Goal: Book appointment/travel/reservation

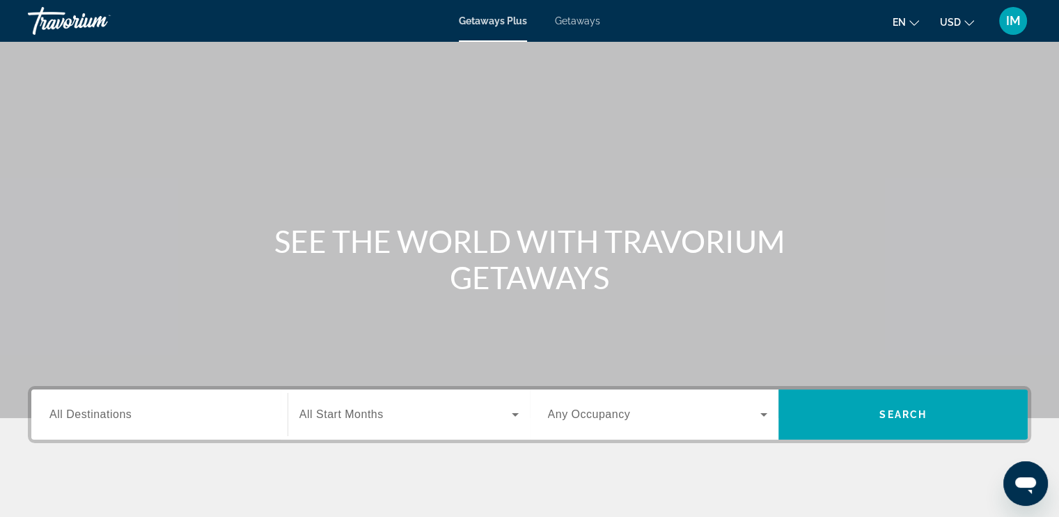
click at [89, 416] on span "All Destinations" at bounding box center [90, 414] width 82 height 12
click at [89, 416] on input "Destination All Destinations" at bounding box center [159, 415] width 220 height 17
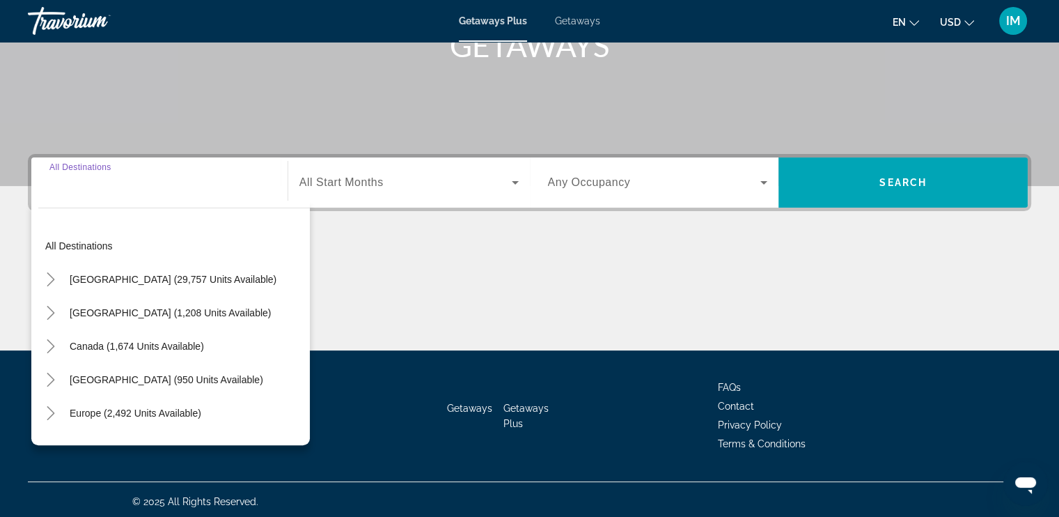
scroll to position [235, 0]
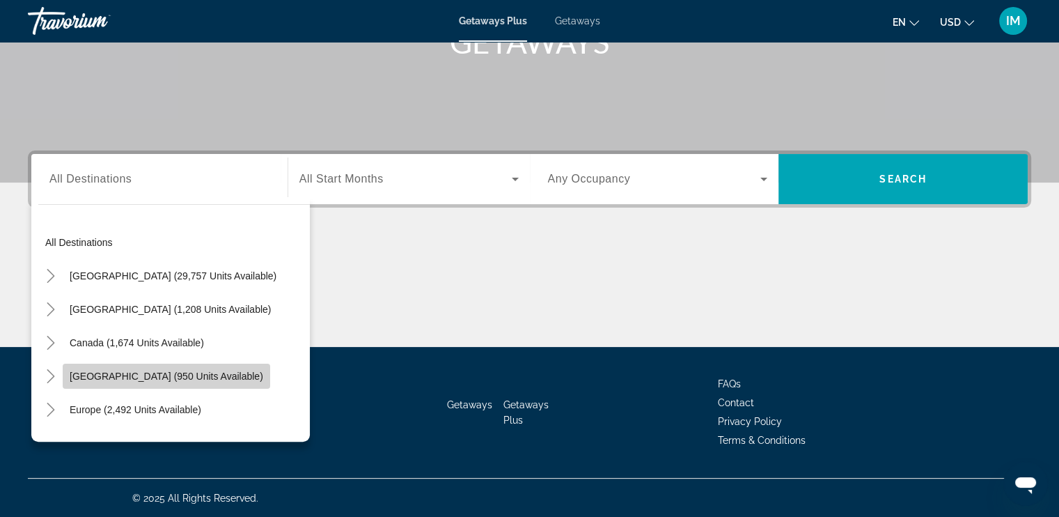
click at [133, 373] on span "[GEOGRAPHIC_DATA] (950 units available)" at bounding box center [167, 375] width 194 height 11
type input "**********"
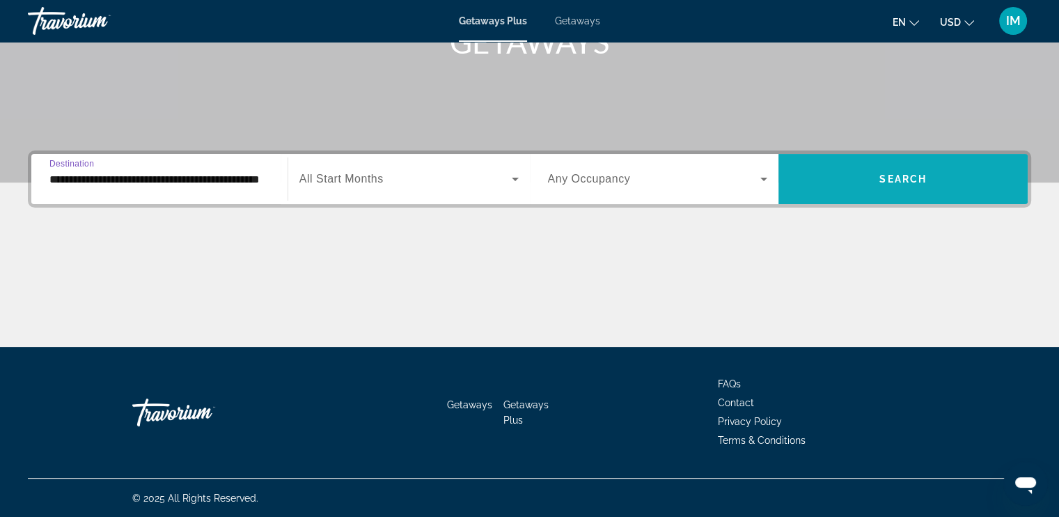
click at [888, 173] on span "Search" at bounding box center [902, 178] width 47 height 11
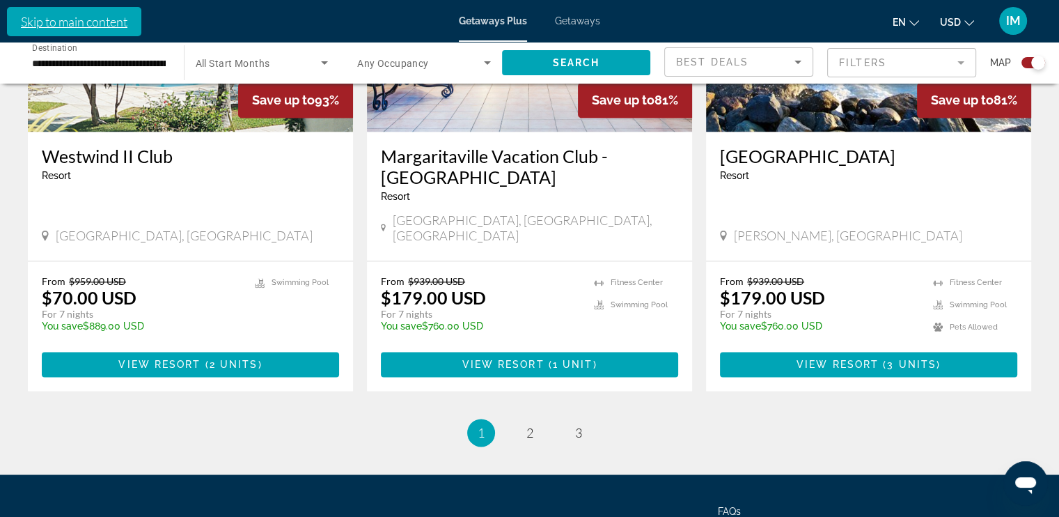
scroll to position [2140, 0]
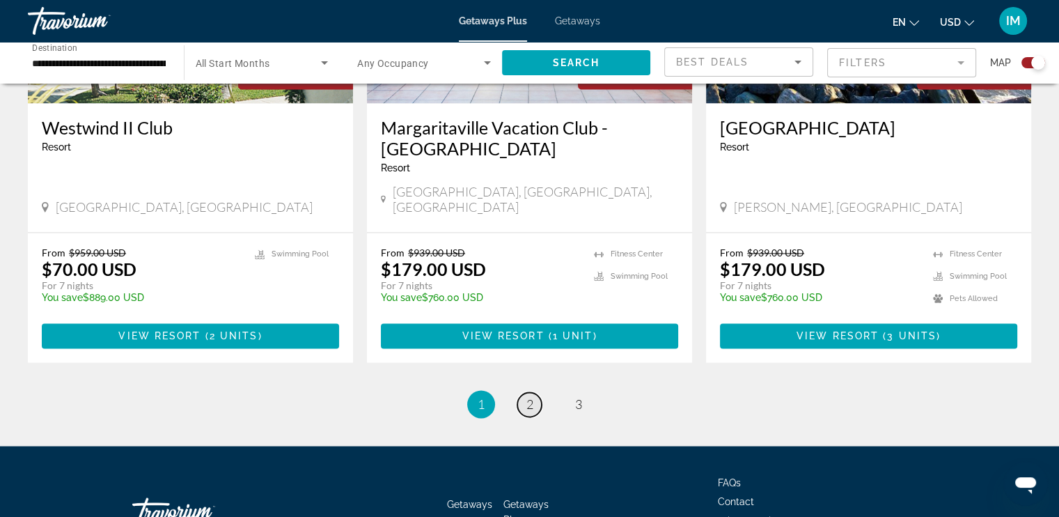
click at [535, 392] on link "page 2" at bounding box center [529, 404] width 24 height 24
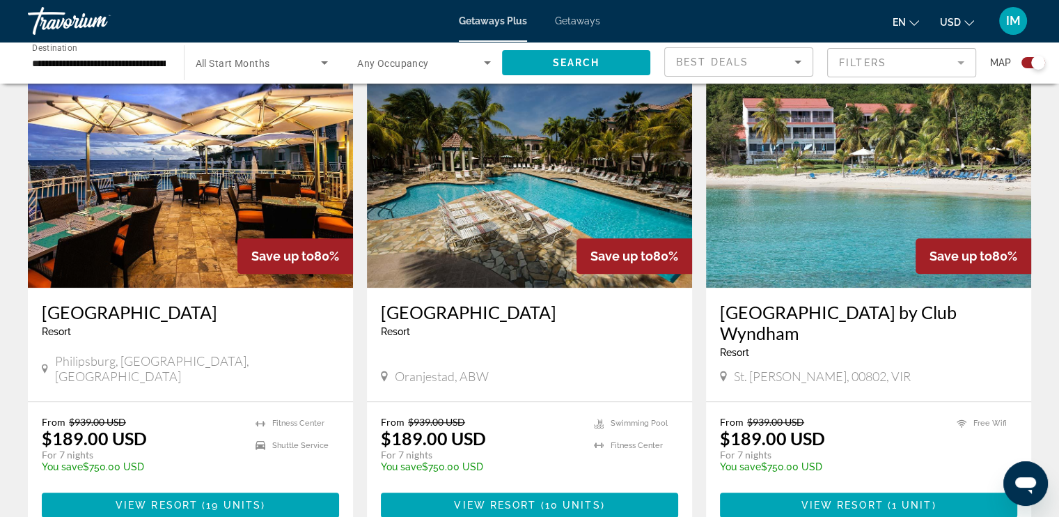
scroll to position [1008, 0]
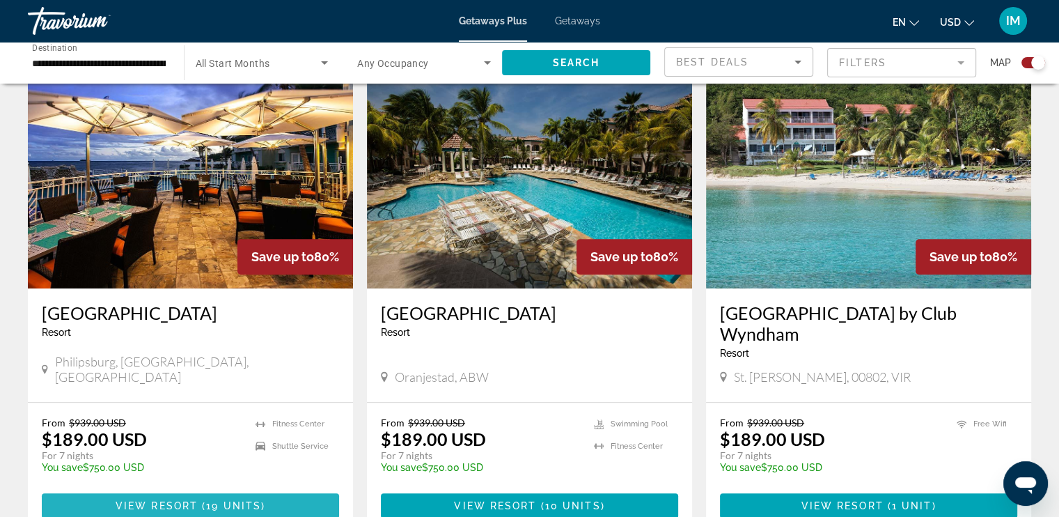
click at [174, 500] on span "View Resort" at bounding box center [157, 505] width 82 height 11
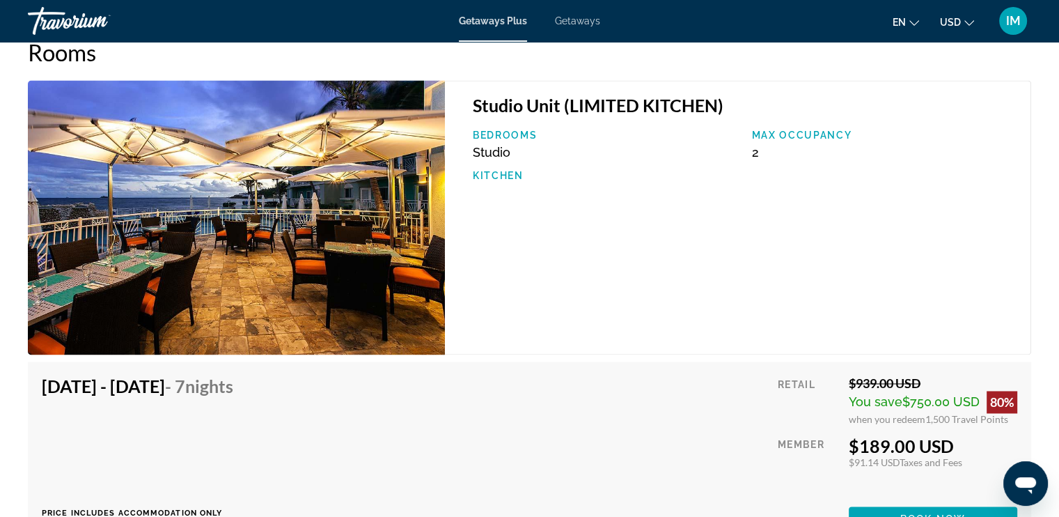
scroll to position [2112, 0]
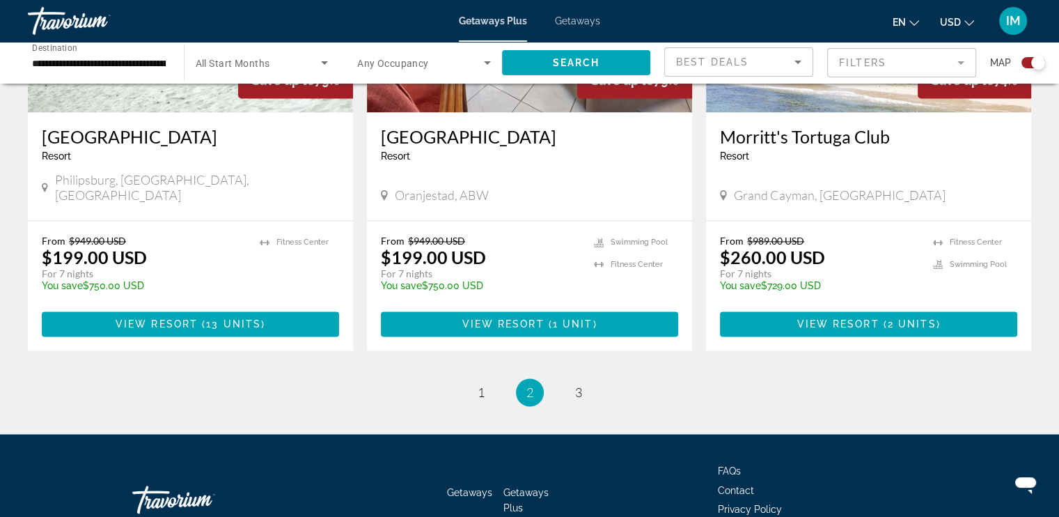
scroll to position [2177, 0]
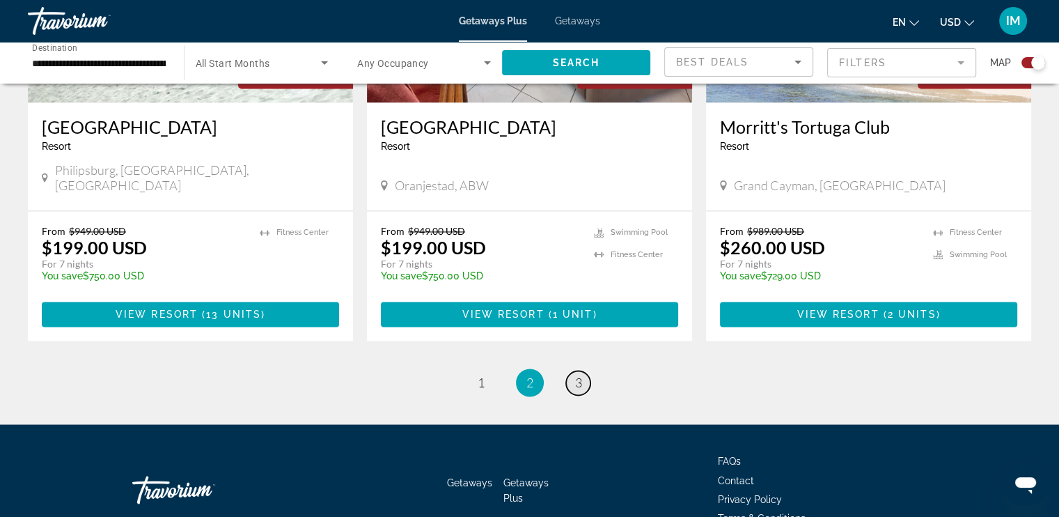
click at [576, 375] on span "3" at bounding box center [578, 382] width 7 height 15
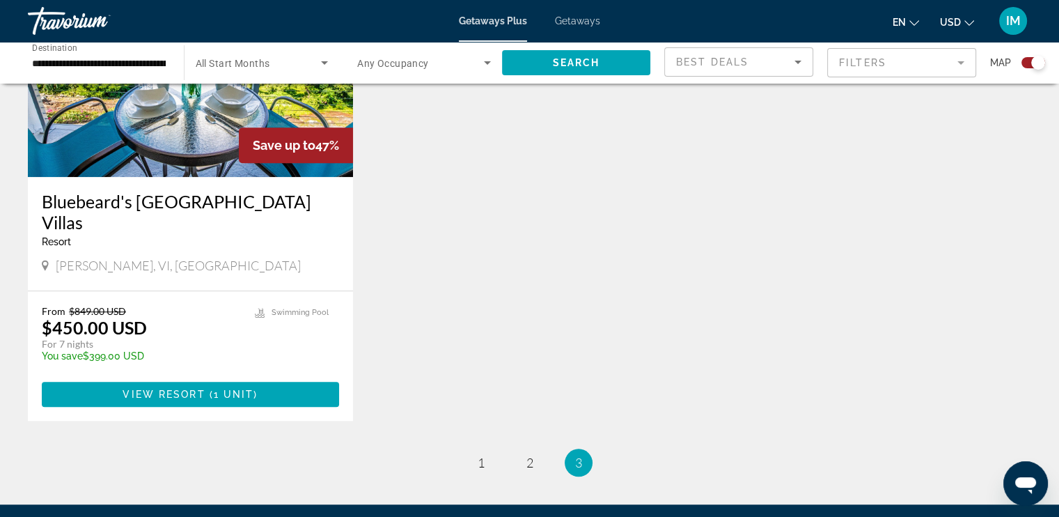
scroll to position [1132, 0]
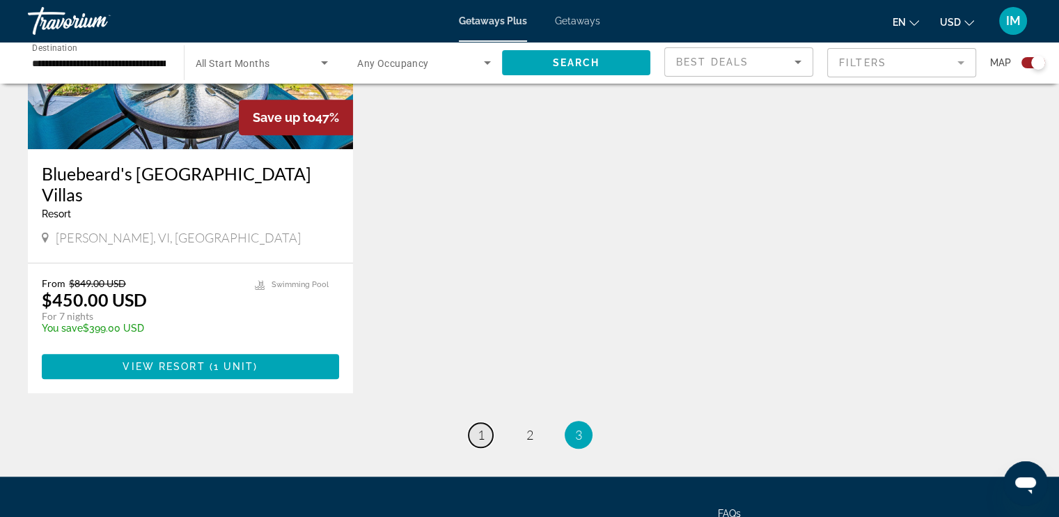
click at [482, 427] on span "1" at bounding box center [481, 434] width 7 height 15
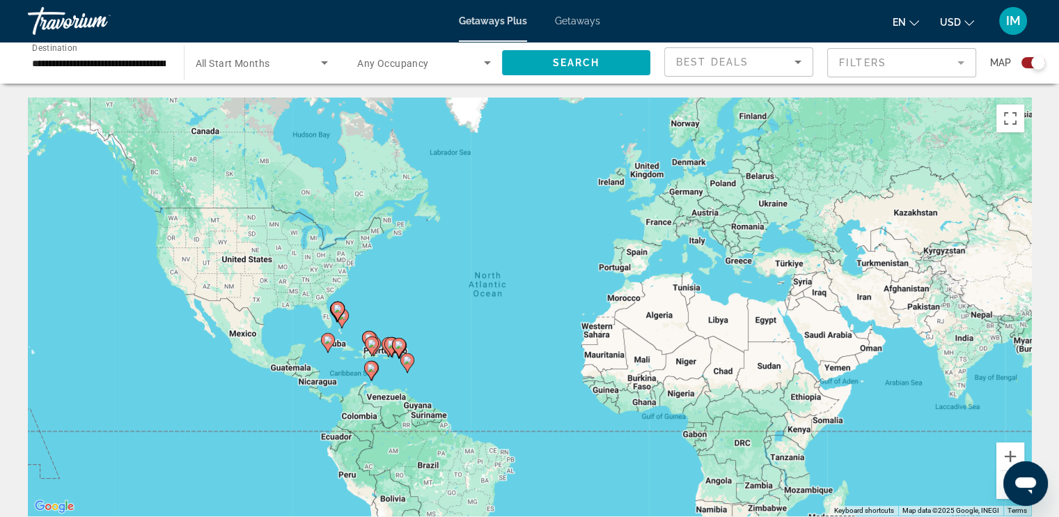
click at [90, 65] on input "**********" at bounding box center [99, 63] width 134 height 17
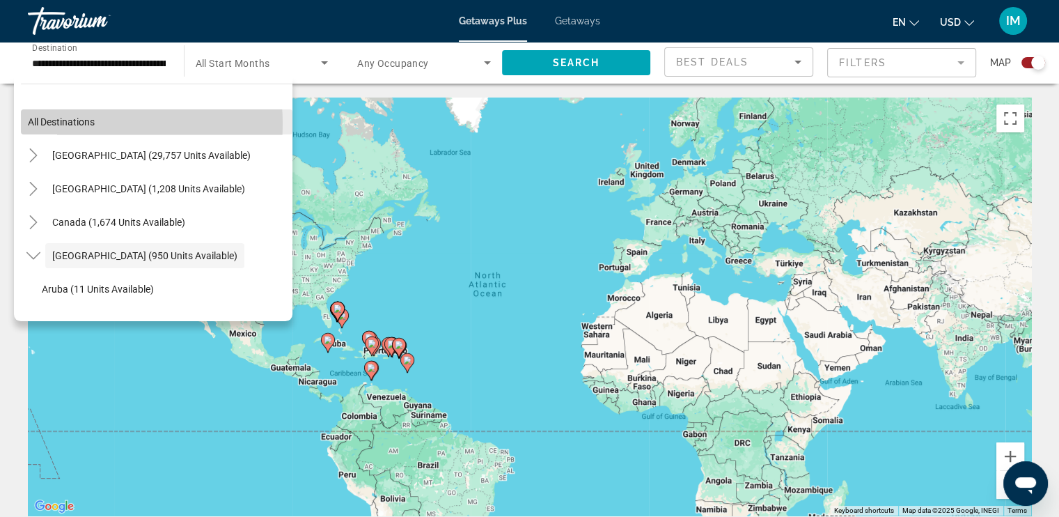
click at [81, 123] on span "All destinations" at bounding box center [61, 121] width 67 height 11
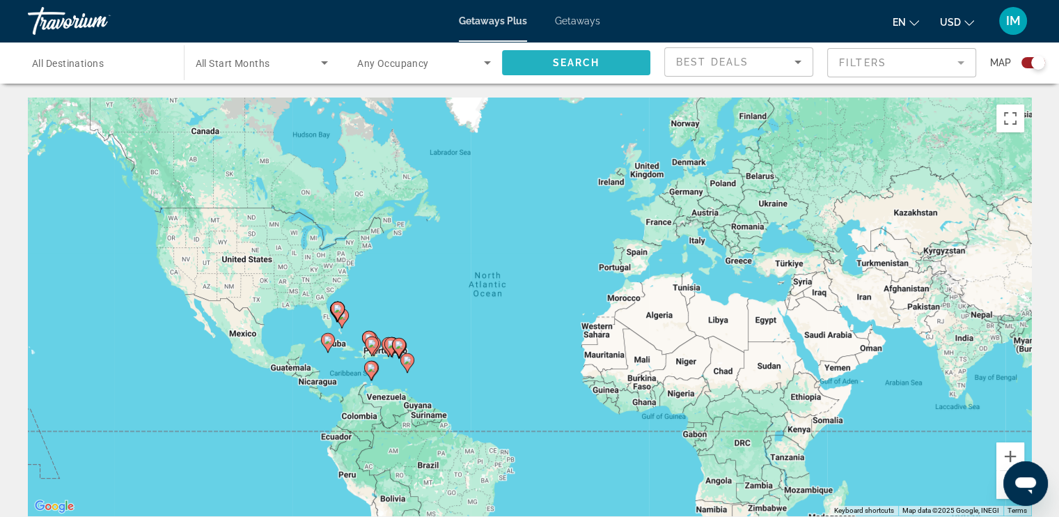
click at [558, 57] on span "Search" at bounding box center [575, 62] width 47 height 11
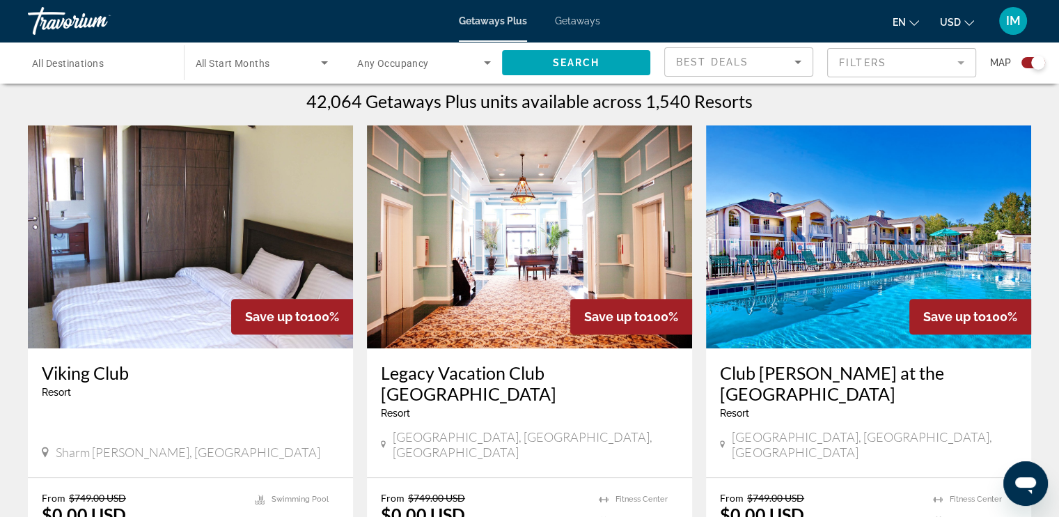
scroll to position [448, 0]
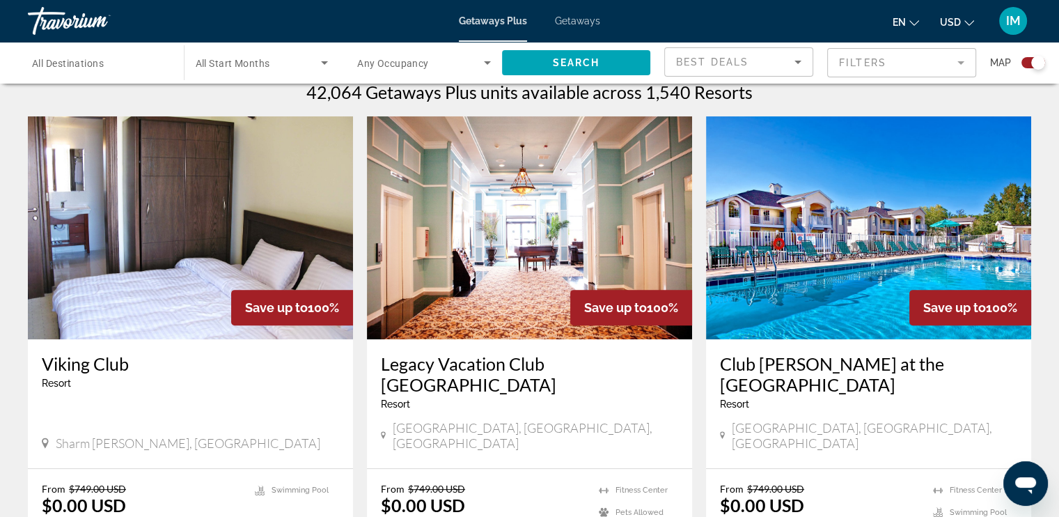
click at [1014, 17] on span "IM" at bounding box center [1013, 21] width 15 height 14
